Goal: Task Accomplishment & Management: Manage account settings

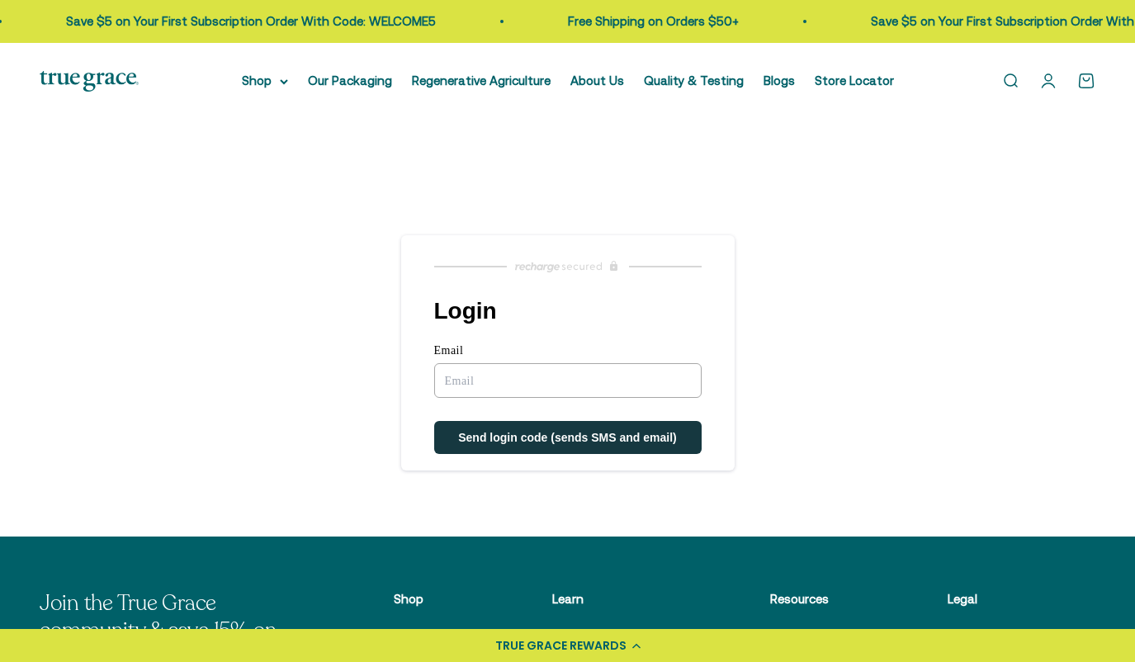
click at [460, 376] on input "Email" at bounding box center [567, 380] width 267 height 35
type input "skmiller1@icloud.com"
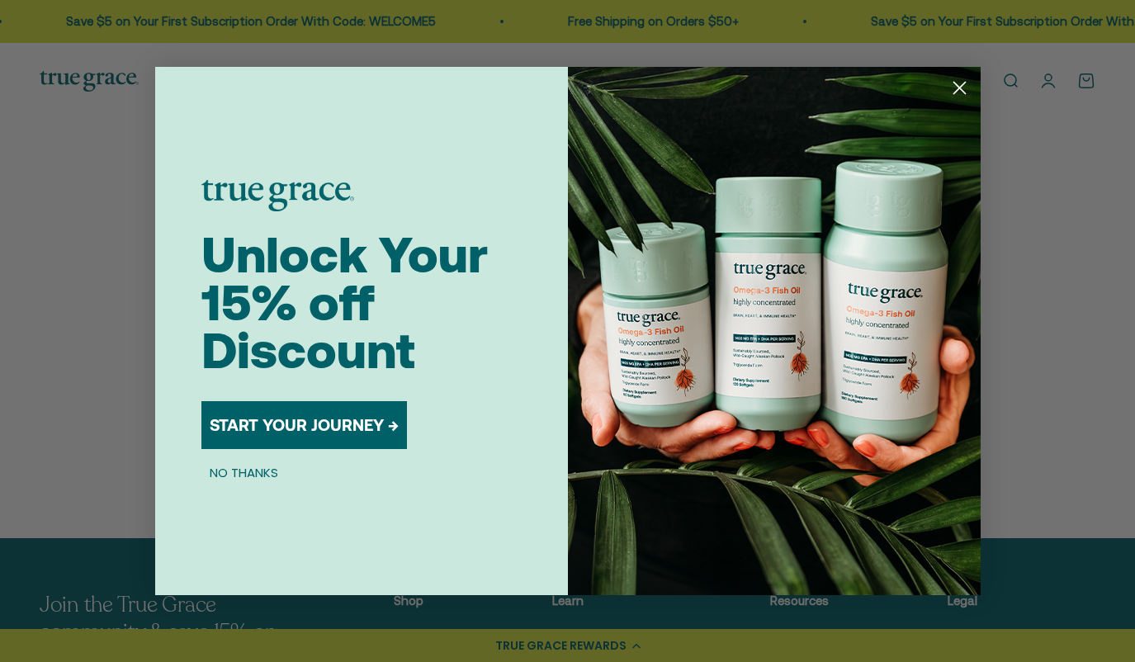
click at [550, 441] on div "Unlock Your 15% off Discount START YOUR JOURNEY → NO THANKS" at bounding box center [384, 331] width 367 height 528
click at [960, 91] on circle "Close dialog" at bounding box center [958, 87] width 27 height 27
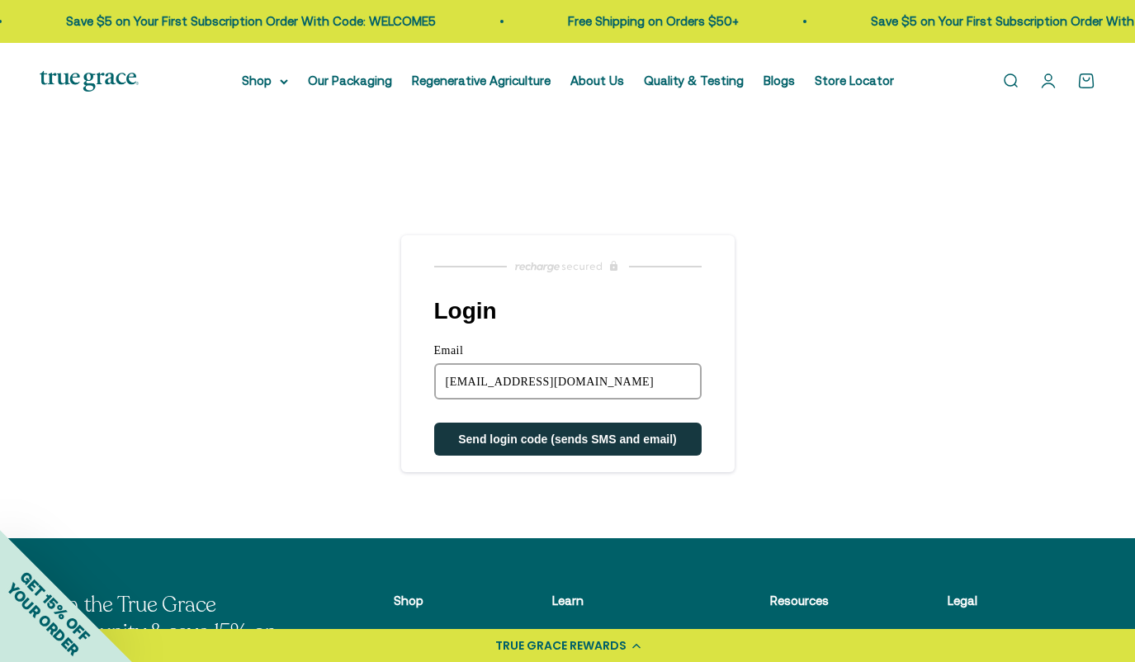
click at [523, 438] on span "Send login code (sends SMS and email)" at bounding box center [567, 439] width 219 height 13
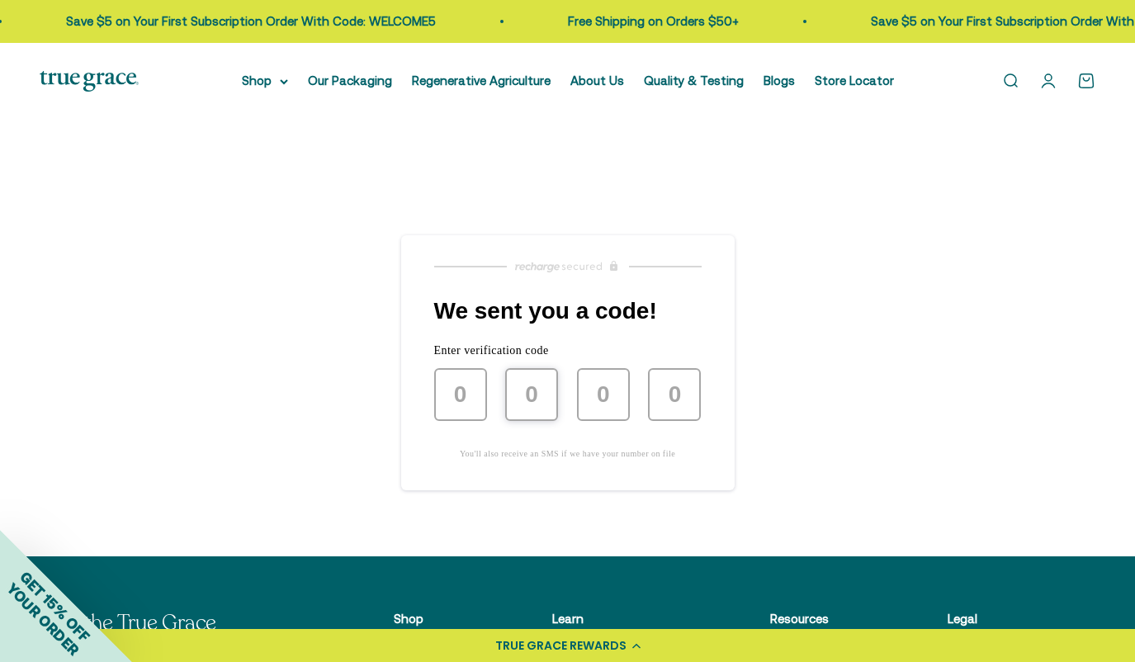
type input "5"
type input "0"
type input "8"
type input "5"
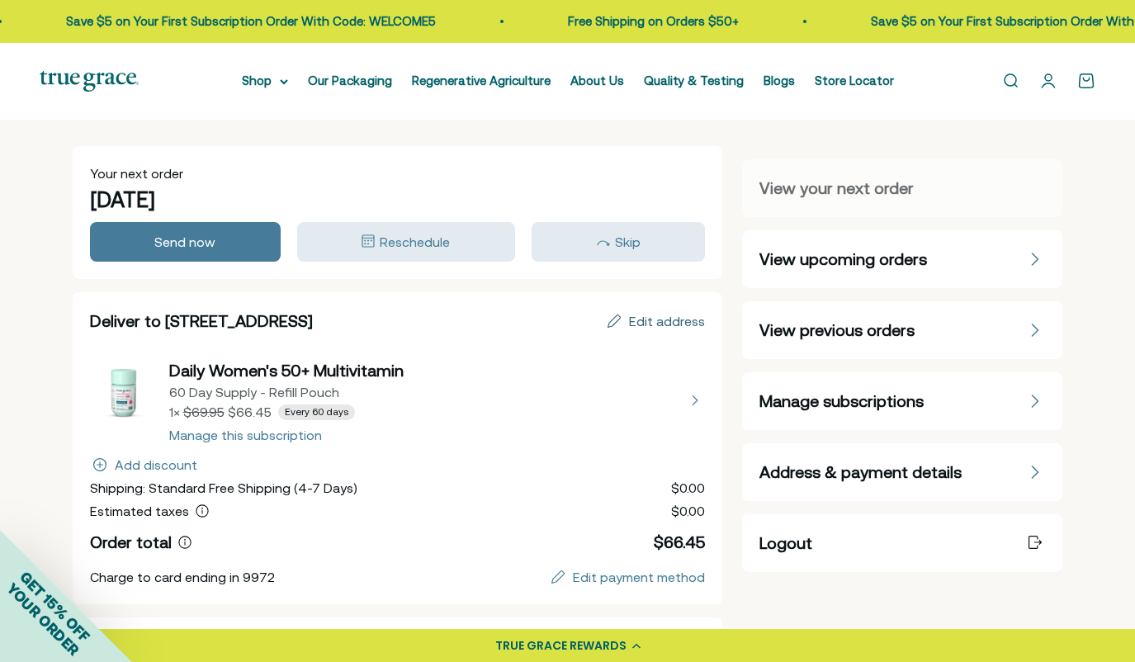
click at [667, 322] on div "Edit address" at bounding box center [667, 321] width 76 height 13
select select "[GEOGRAPHIC_DATA]"
select select "[US_STATE]"
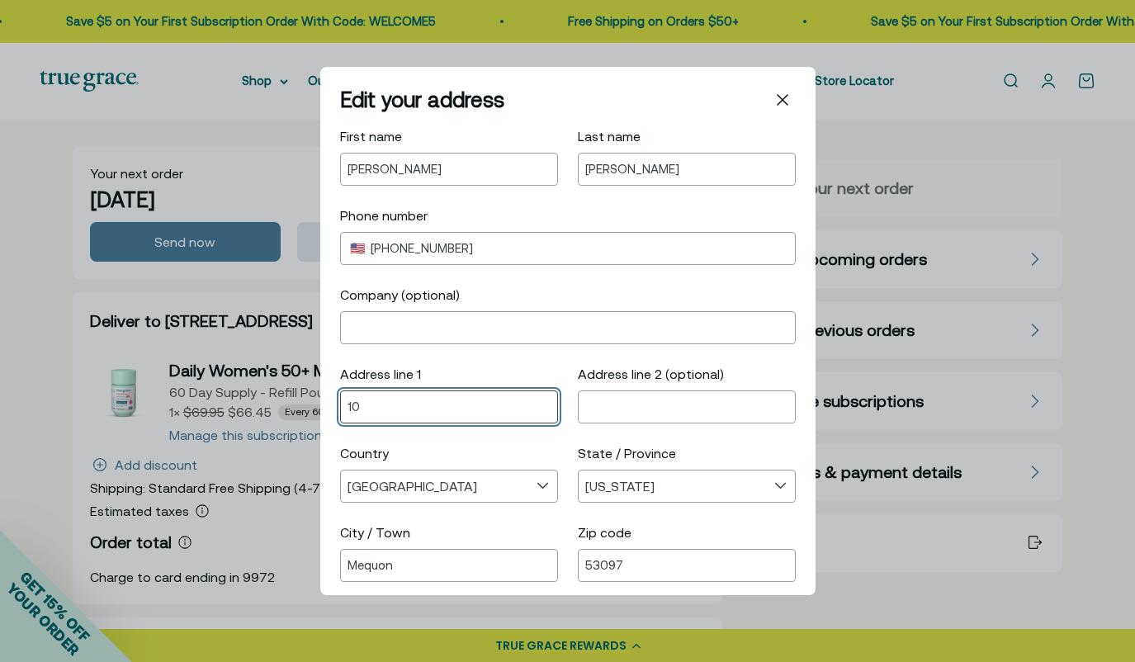
type input "1"
type input "[STREET_ADDRESS]"
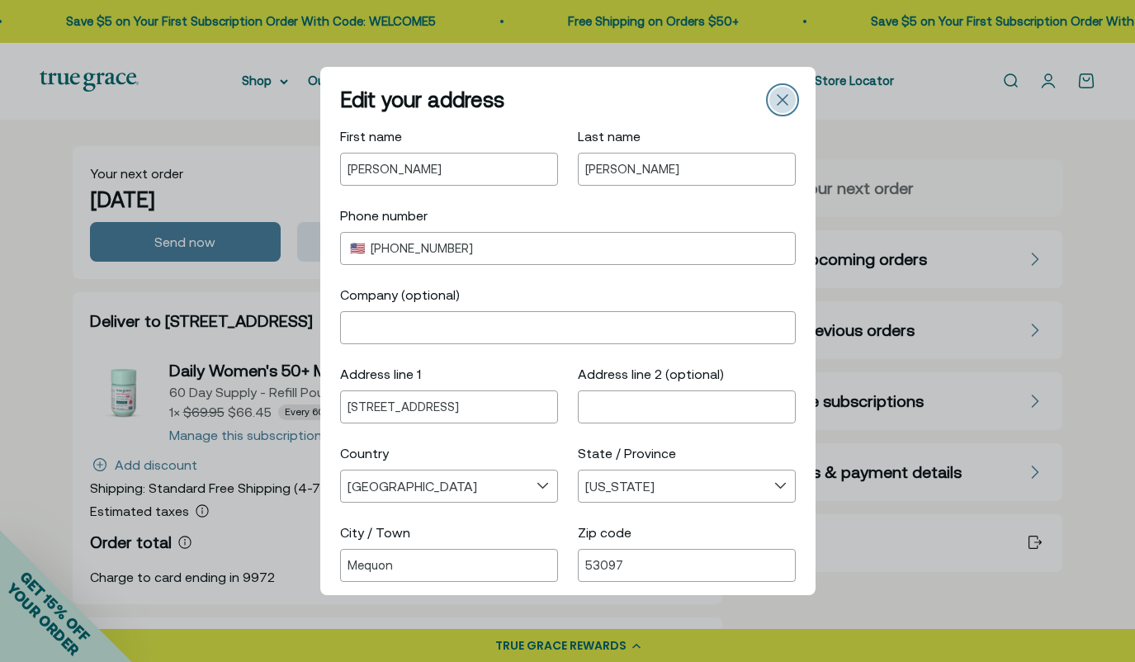
click at [778, 99] on icon "Close" at bounding box center [783, 100] width 12 height 12
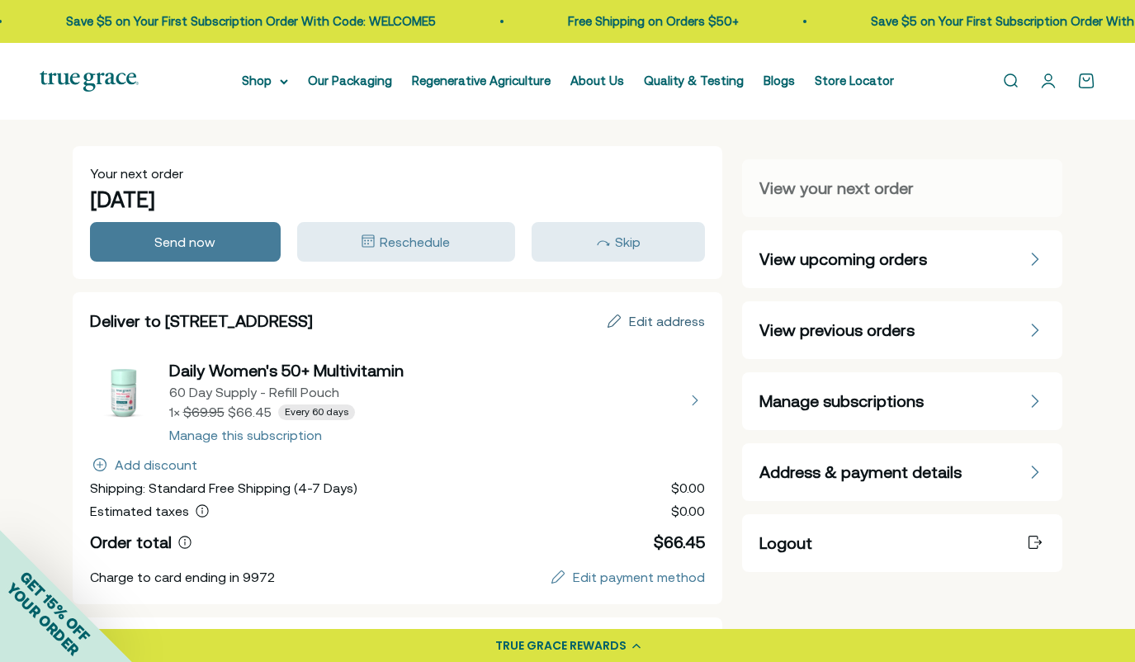
click at [663, 319] on div "Edit address" at bounding box center [667, 321] width 76 height 13
select select "[GEOGRAPHIC_DATA]"
select select "[US_STATE]"
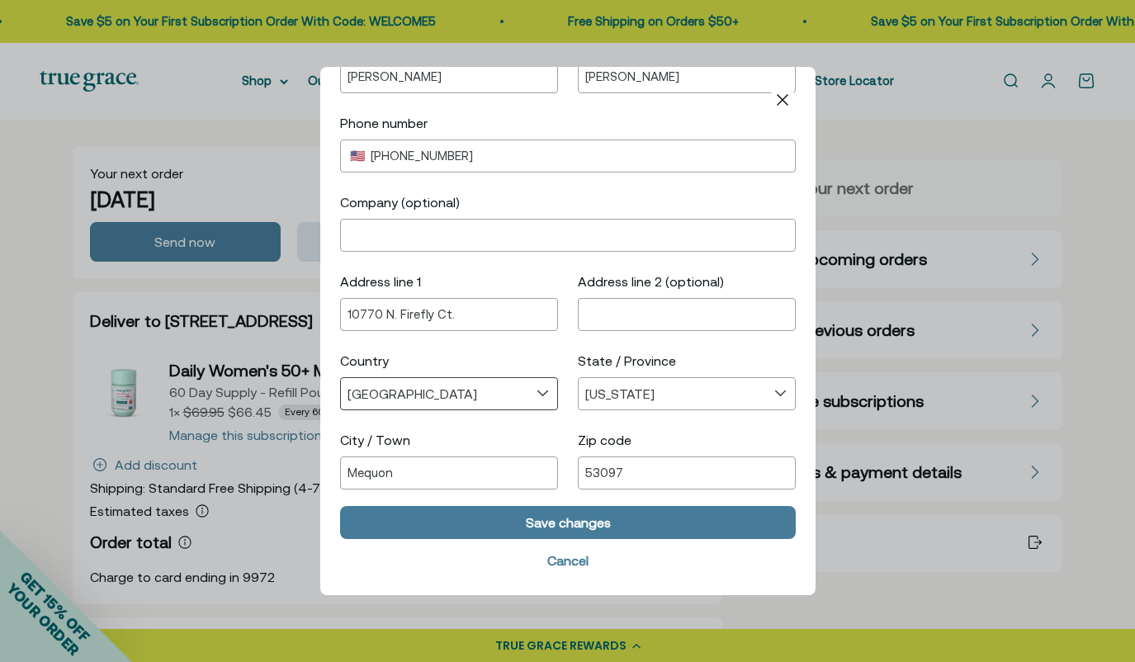
scroll to position [92, 0]
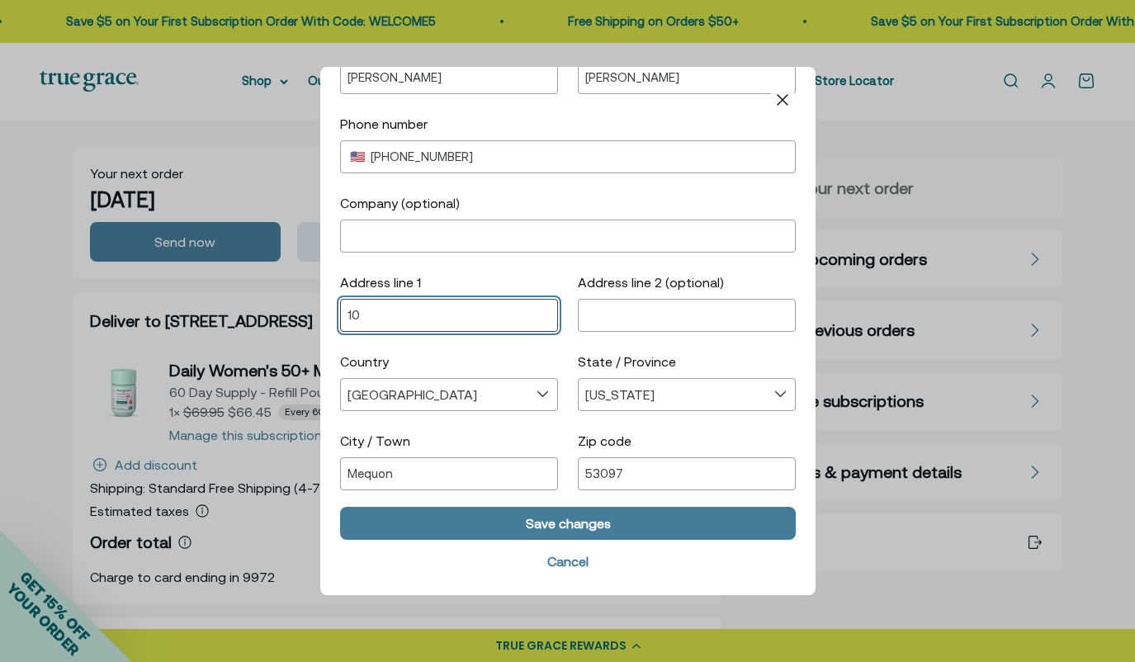
type input "1"
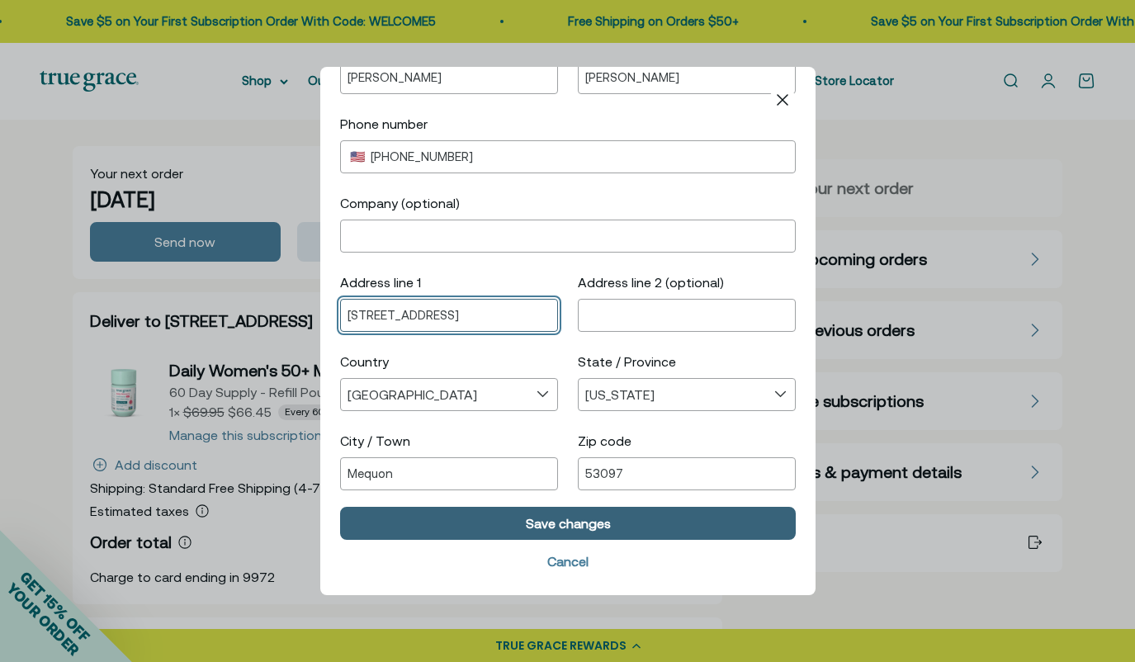
type input "[STREET_ADDRESS]"
click at [579, 525] on div "Save changes" at bounding box center [567, 523] width 85 height 13
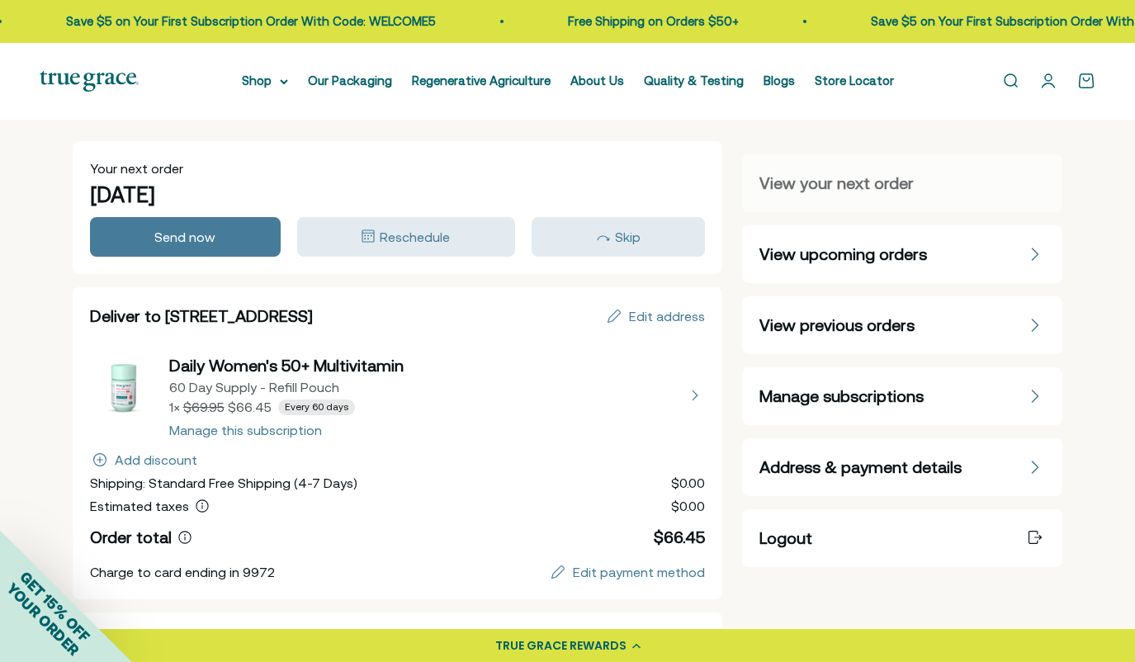
scroll to position [9, 0]
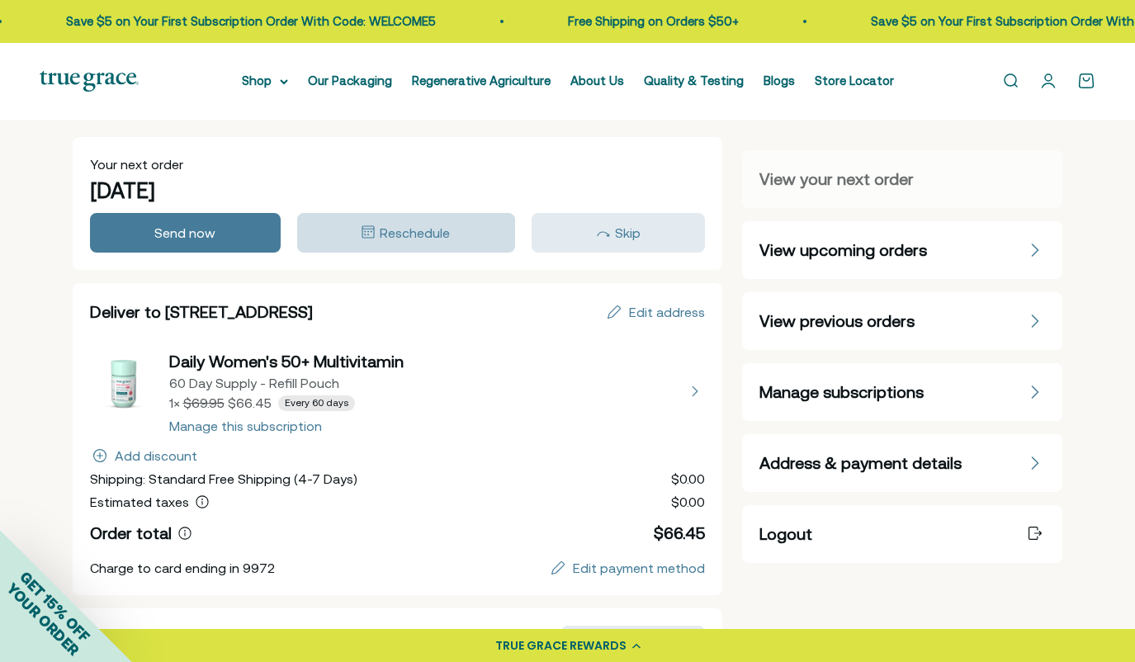
click at [401, 239] on span "Reschedule" at bounding box center [415, 232] width 70 height 15
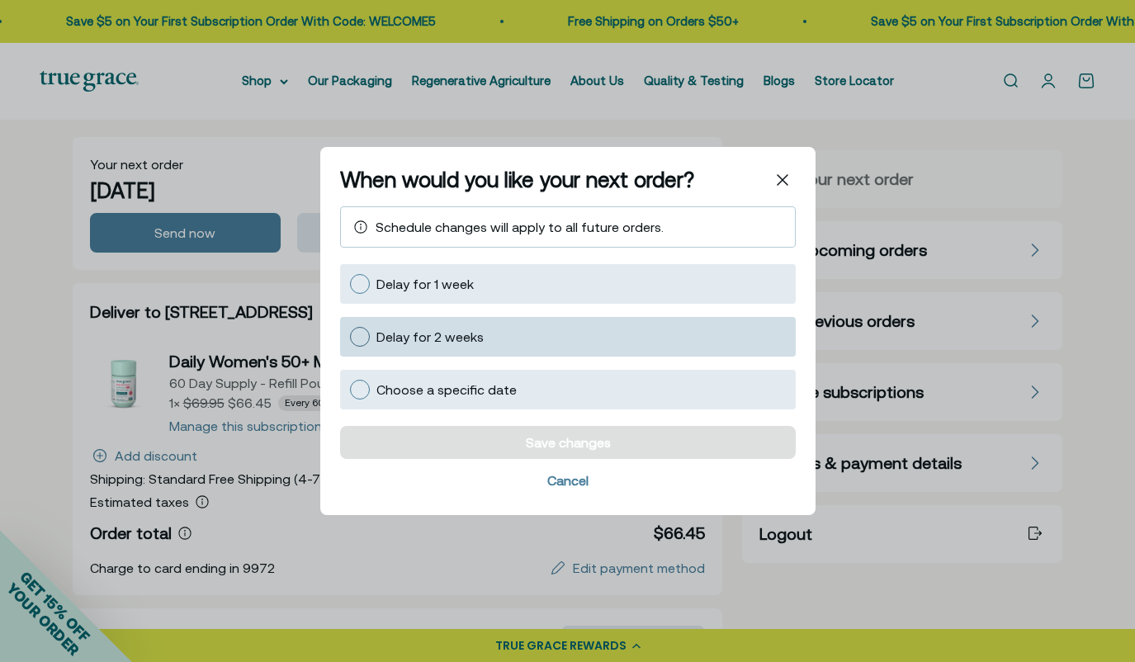
click at [365, 335] on div at bounding box center [360, 337] width 20 height 20
click at [349, 337] on input "Delay for 2 weeks" at bounding box center [349, 337] width 0 height 0
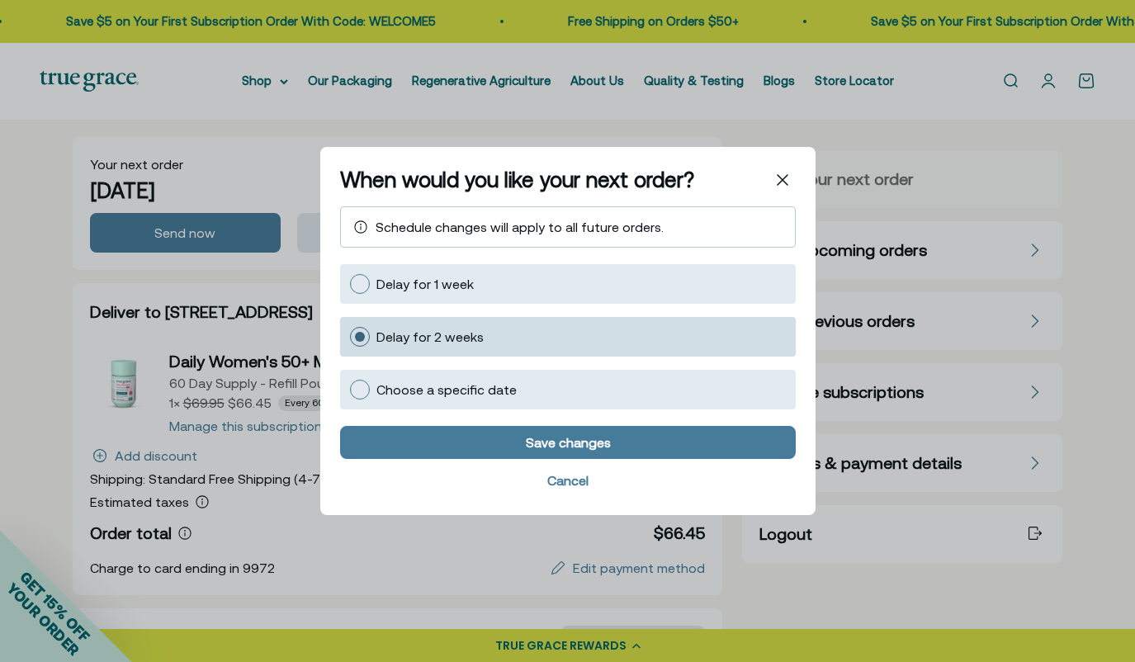
scroll to position [11, 0]
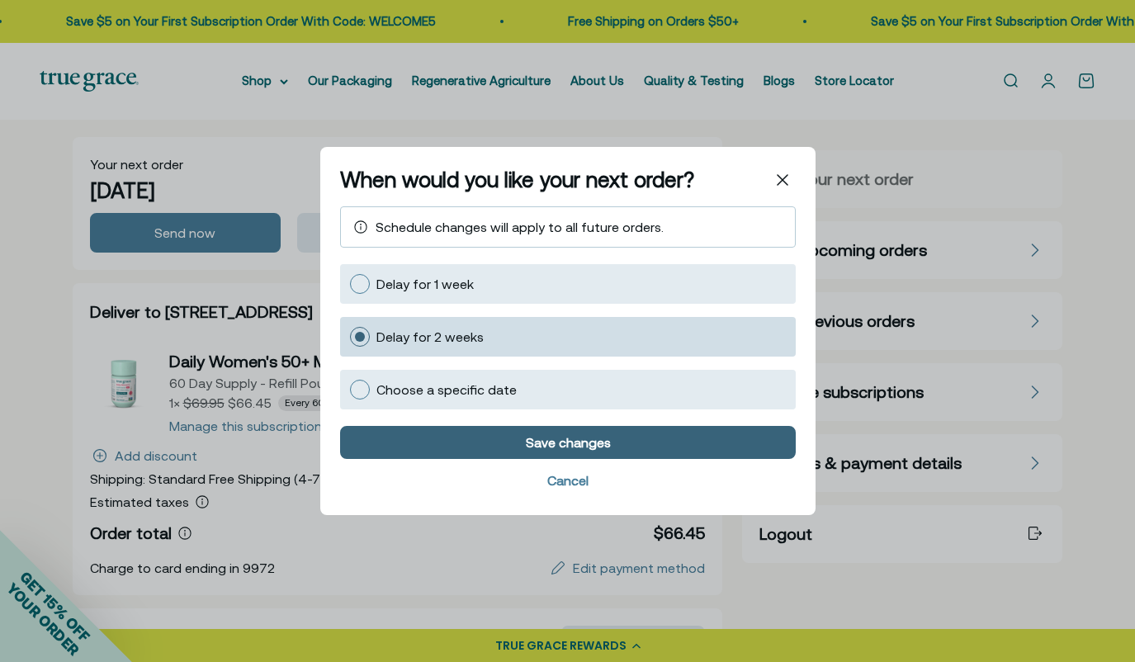
click at [561, 436] on div "Save changes" at bounding box center [567, 442] width 85 height 13
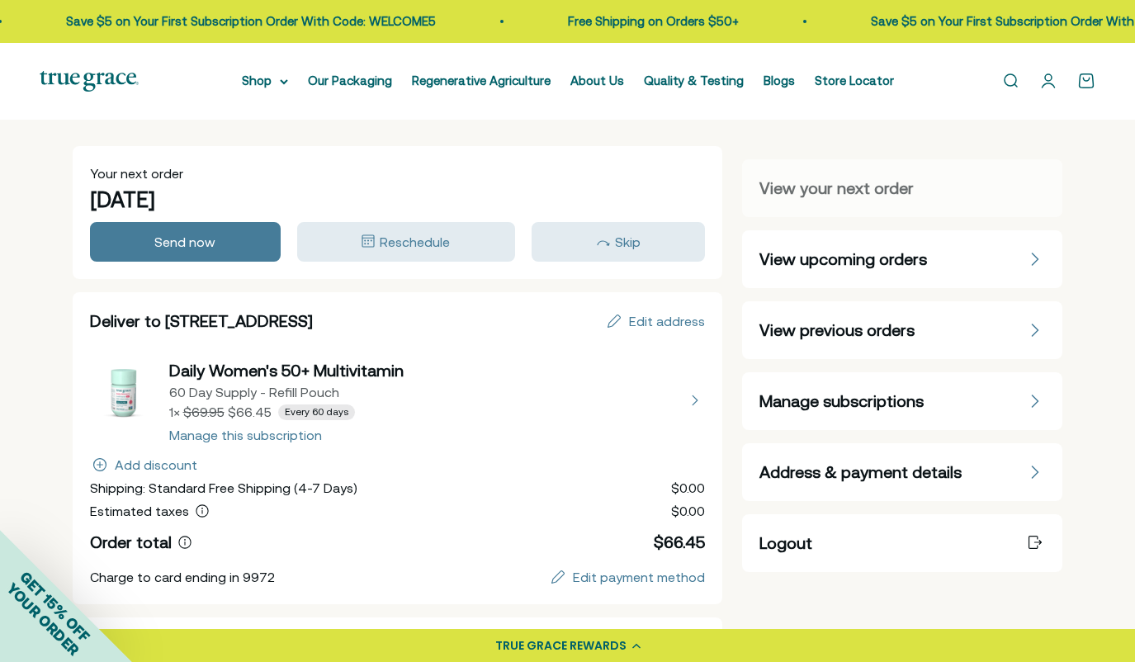
scroll to position [0, 0]
click at [1044, 78] on link "Open account page" at bounding box center [1048, 81] width 18 height 18
